Goal: Information Seeking & Learning: Learn about a topic

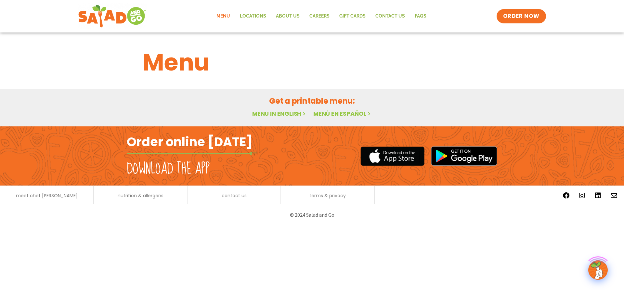
click at [226, 14] on link "Menu" at bounding box center [223, 16] width 23 height 15
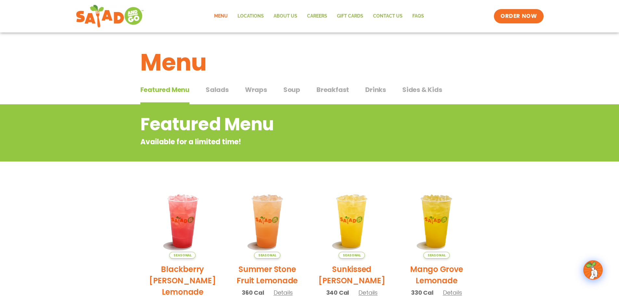
click at [219, 93] on span "Salads" at bounding box center [217, 90] width 23 height 10
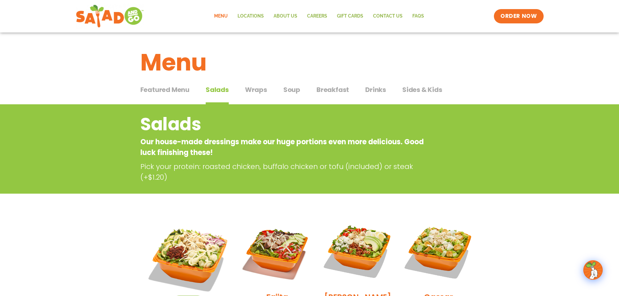
click at [296, 91] on span "Soup" at bounding box center [292, 90] width 17 height 10
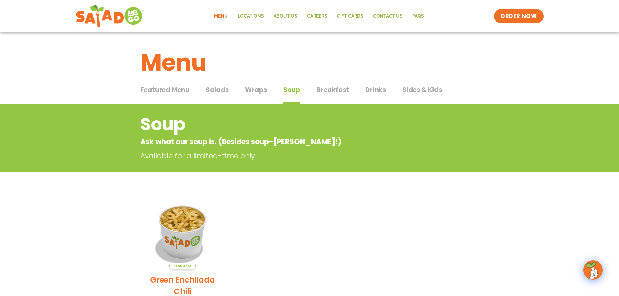
click at [254, 97] on button "Wraps Wraps" at bounding box center [256, 95] width 22 height 20
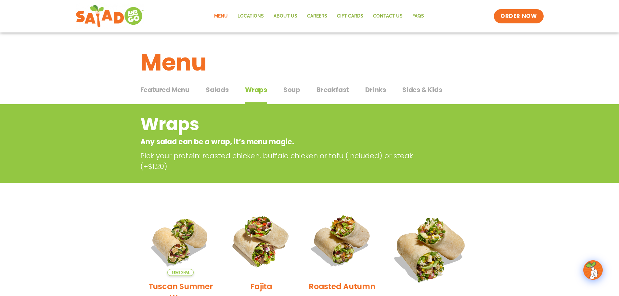
click at [254, 97] on button "Wraps Wraps" at bounding box center [256, 95] width 22 height 20
click at [224, 90] on span "Salads" at bounding box center [217, 90] width 23 height 10
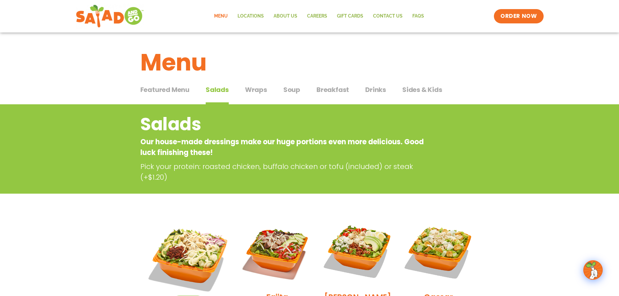
click at [263, 90] on span "Wraps" at bounding box center [256, 90] width 22 height 10
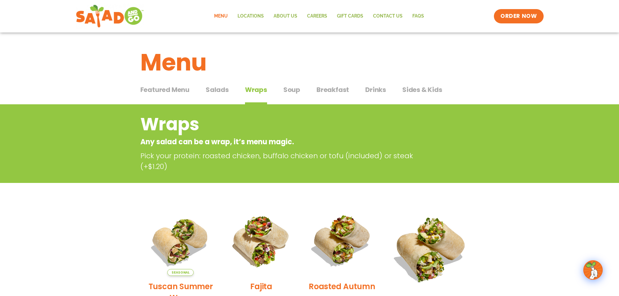
click at [221, 87] on span "Salads" at bounding box center [217, 90] width 23 height 10
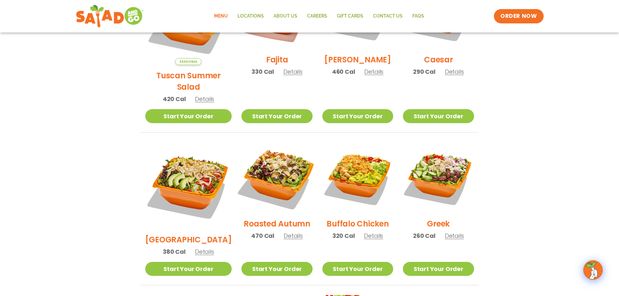
scroll to position [260, 0]
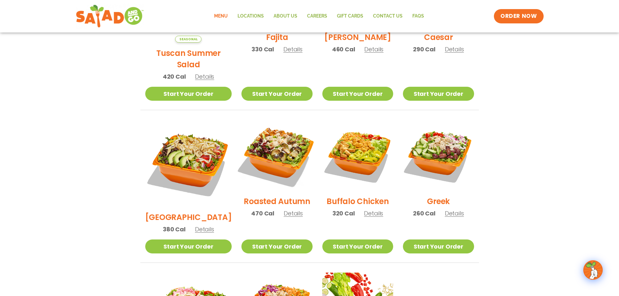
click at [285, 170] on img at bounding box center [276, 155] width 83 height 83
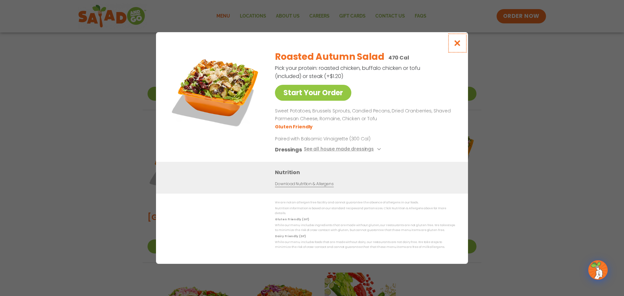
click at [454, 46] on icon "Close modal" at bounding box center [458, 43] width 8 height 7
click at [454, 46] on div "Caesar 290 Cal Details" at bounding box center [441, 8] width 71 height 104
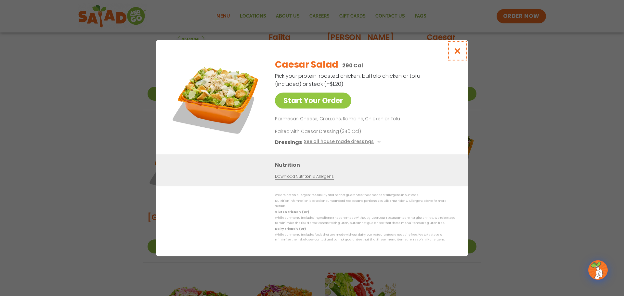
click at [458, 54] on icon "Close modal" at bounding box center [458, 50] width 8 height 7
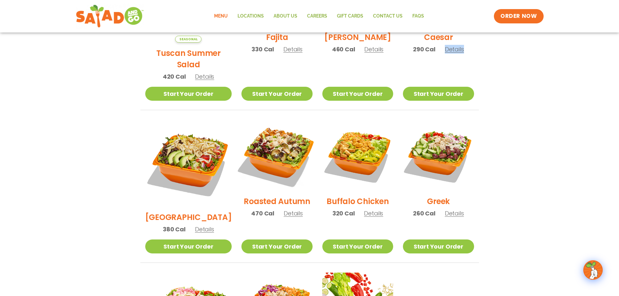
click at [276, 165] on img at bounding box center [276, 155] width 83 height 83
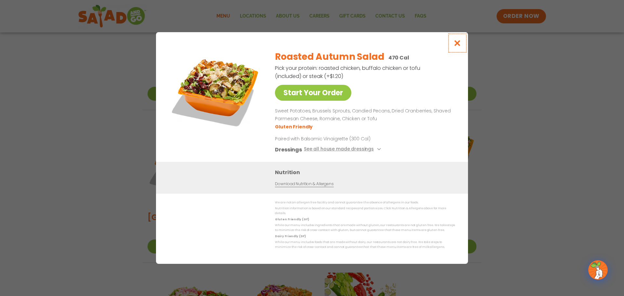
click at [458, 47] on icon "Close modal" at bounding box center [458, 43] width 8 height 7
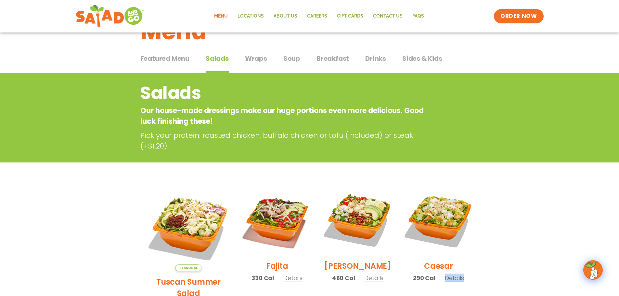
scroll to position [0, 0]
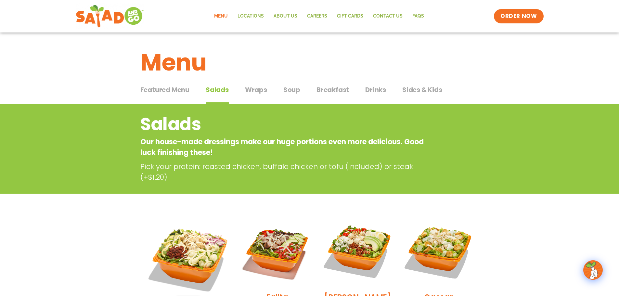
click at [281, 92] on div "Featured Menu Featured Menu Salads Salads Wraps Wraps Soup Soup Breakfast Break…" at bounding box center [309, 94] width 339 height 22
click at [285, 92] on span "Soup" at bounding box center [292, 90] width 17 height 10
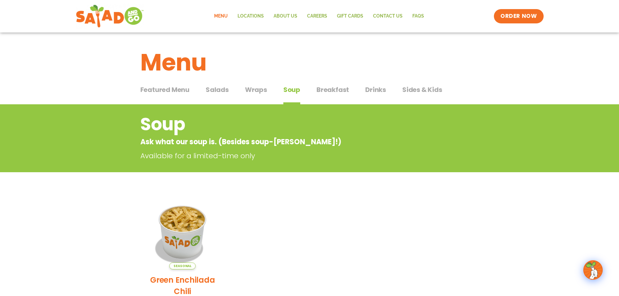
click at [223, 95] on button "Salads Salads" at bounding box center [217, 95] width 23 height 20
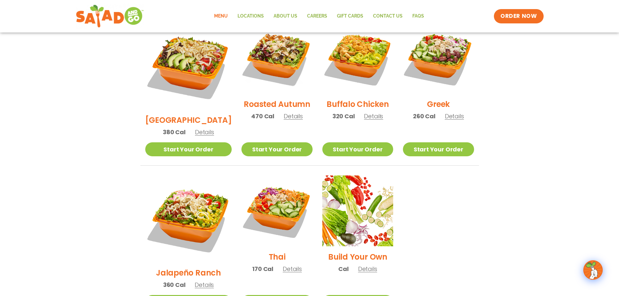
scroll to position [195, 0]
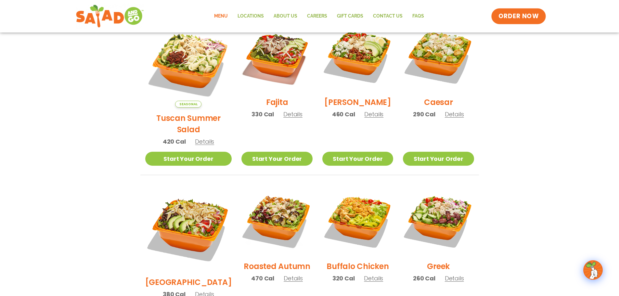
click at [525, 14] on span "ORDER NOW" at bounding box center [519, 16] width 40 height 8
